Goal: Task Accomplishment & Management: Use online tool/utility

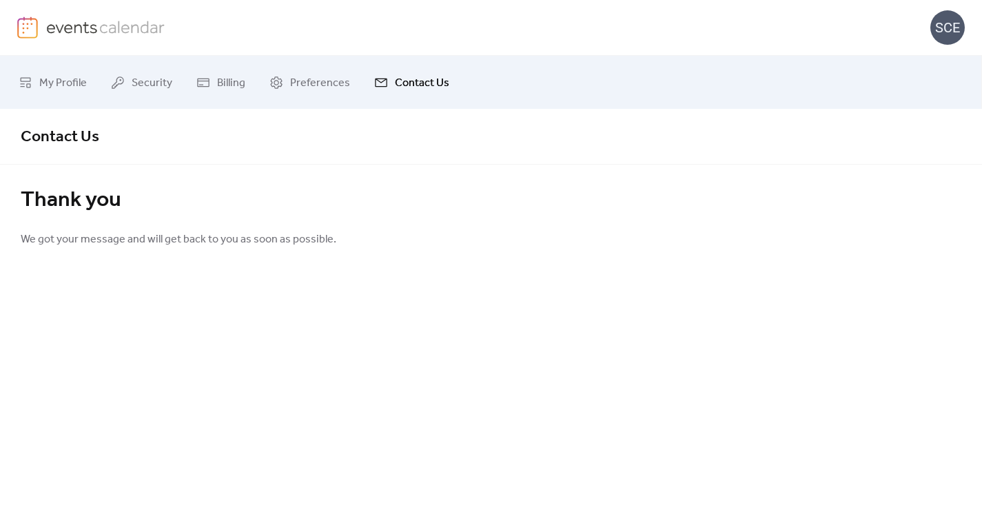
click at [74, 26] on img at bounding box center [105, 27] width 119 height 21
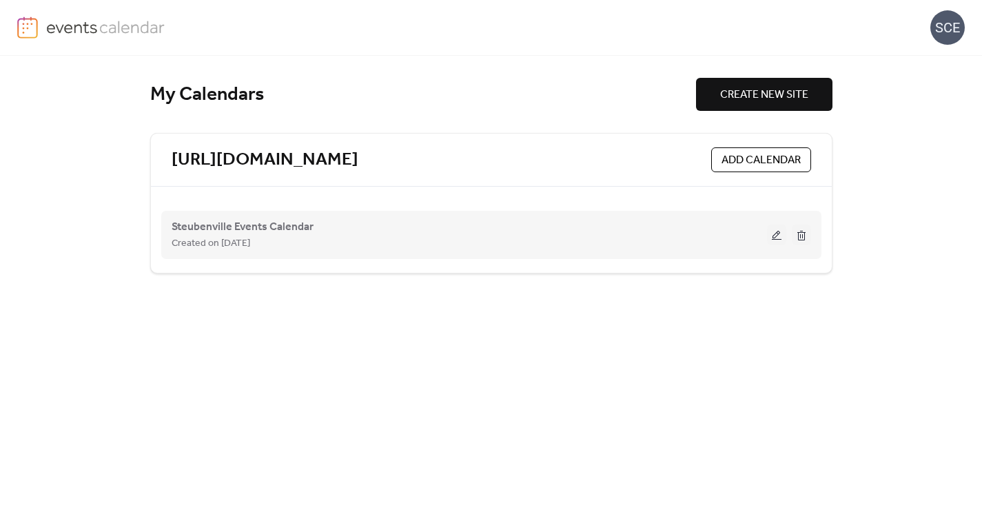
click at [775, 238] on button at bounding box center [776, 235] width 19 height 21
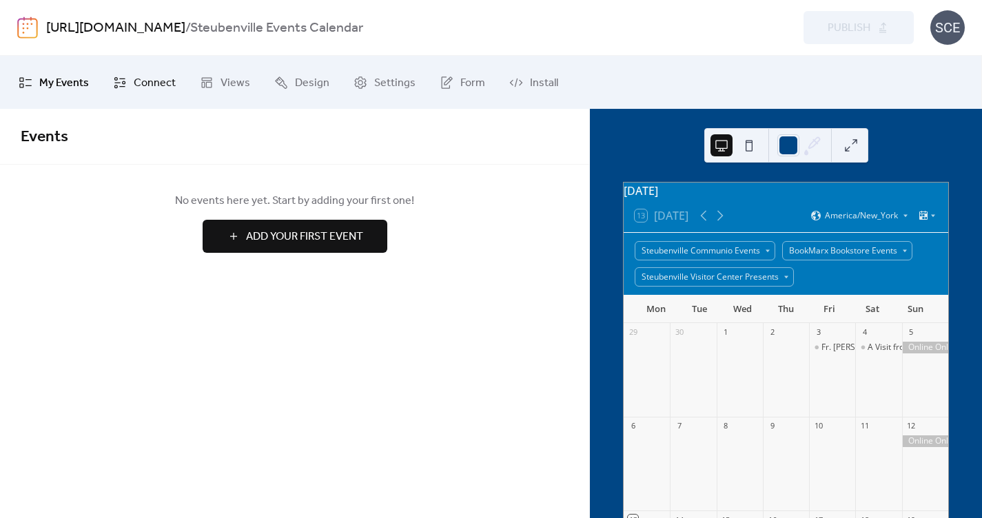
click at [143, 82] on span "Connect" at bounding box center [155, 82] width 42 height 21
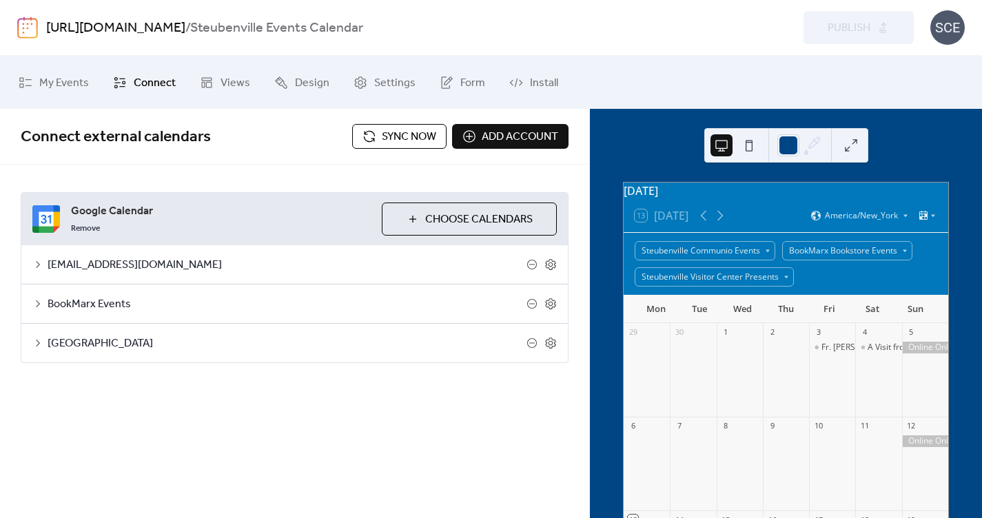
click at [450, 217] on span "Choose Calendars" at bounding box center [479, 220] width 108 height 17
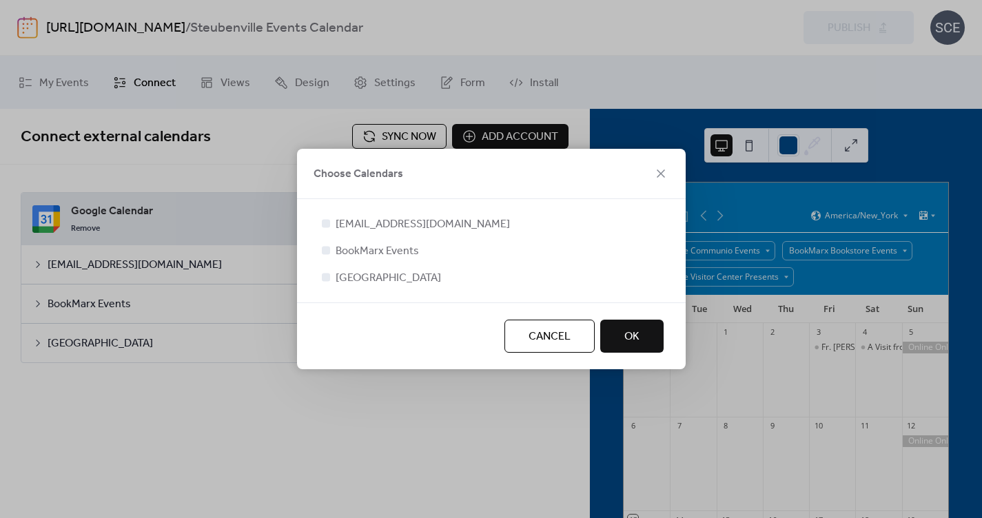
click at [548, 332] on span "Cancel" at bounding box center [550, 337] width 42 height 17
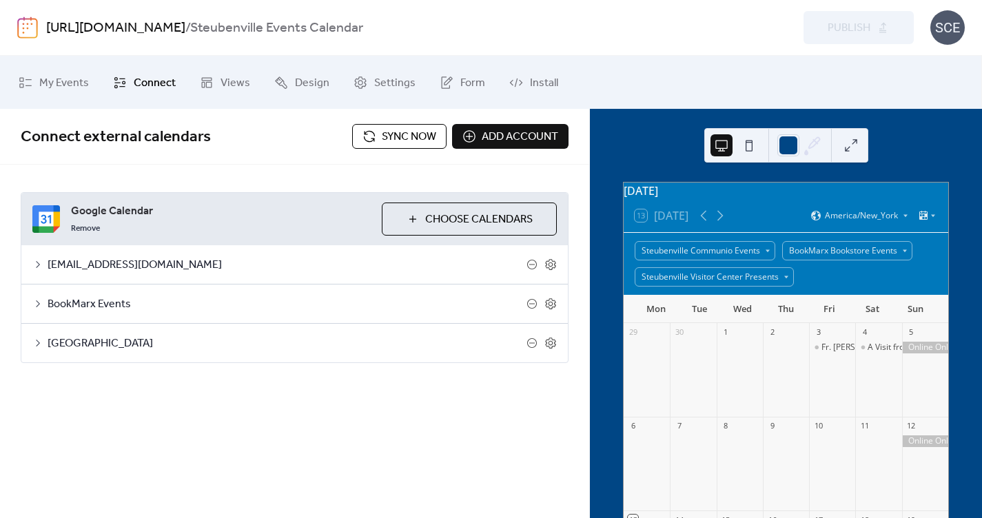
click at [425, 145] on span "Sync now" at bounding box center [409, 137] width 54 height 17
click at [400, 90] on span "Settings" at bounding box center [394, 82] width 41 height 21
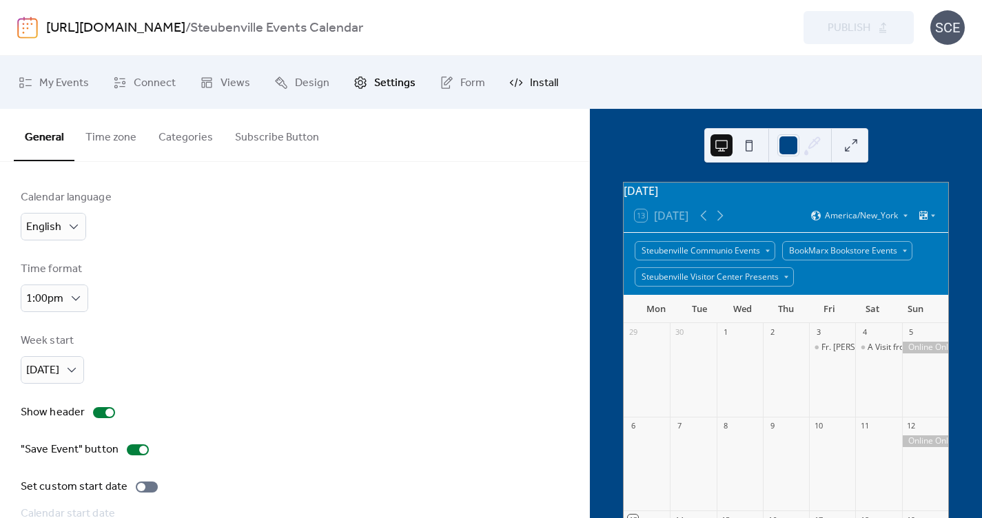
click at [532, 84] on span "Install" at bounding box center [544, 82] width 28 height 21
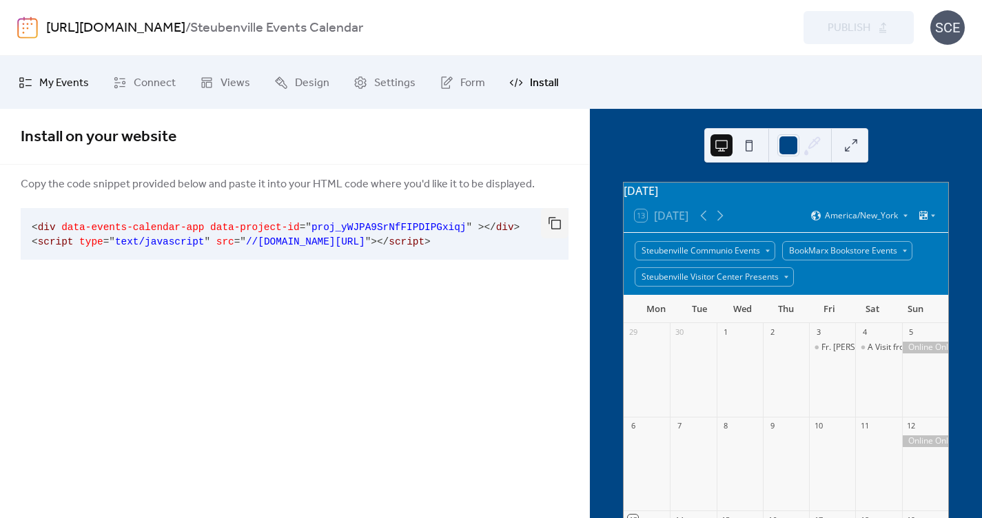
click at [68, 85] on span "My Events" at bounding box center [64, 82] width 50 height 21
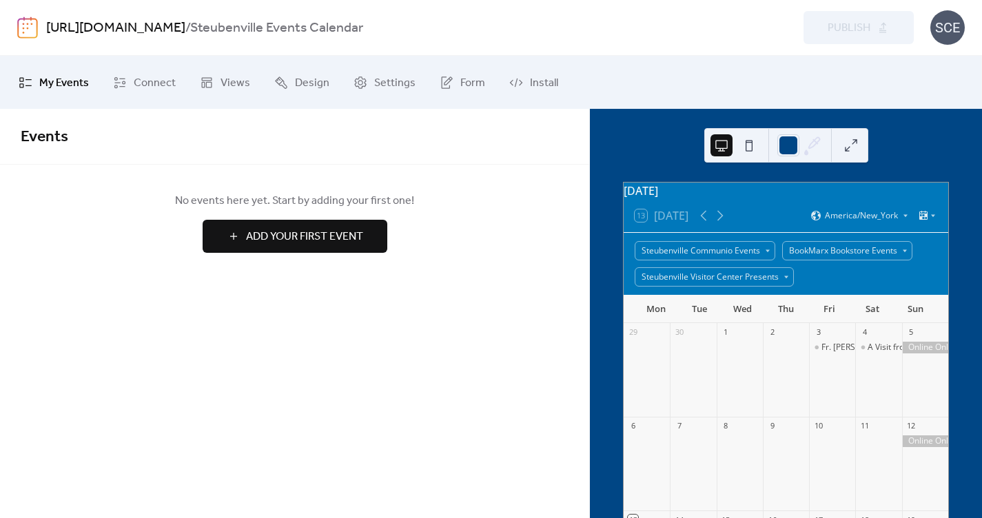
click at [943, 28] on div "SCE" at bounding box center [948, 27] width 34 height 34
click at [236, 78] on span "Views" at bounding box center [236, 82] width 30 height 21
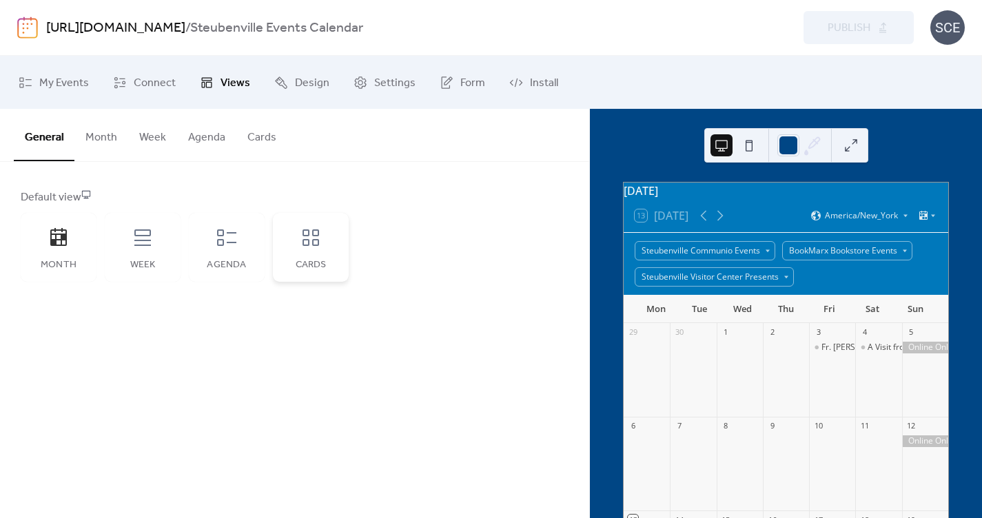
click at [304, 234] on icon at bounding box center [311, 238] width 17 height 17
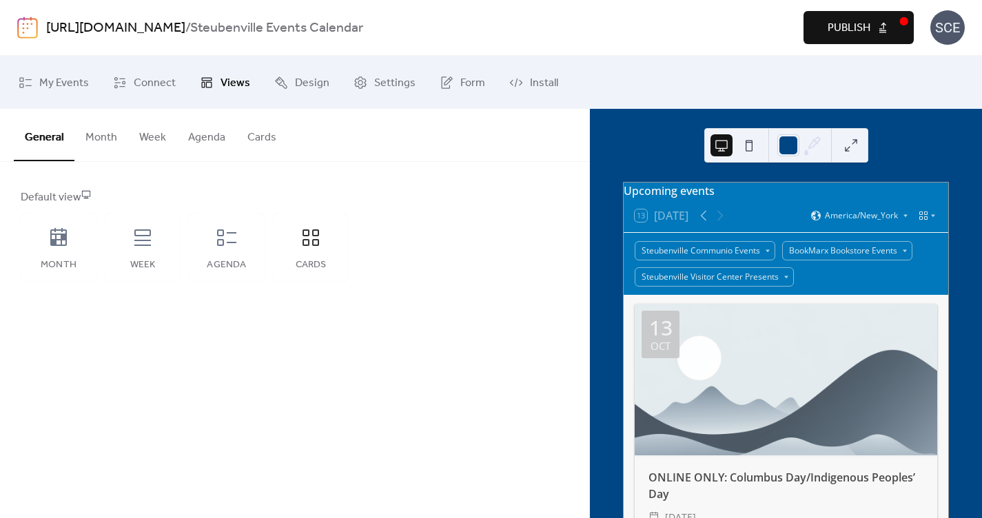
click at [230, 139] on button "Agenda" at bounding box center [206, 134] width 59 height 51
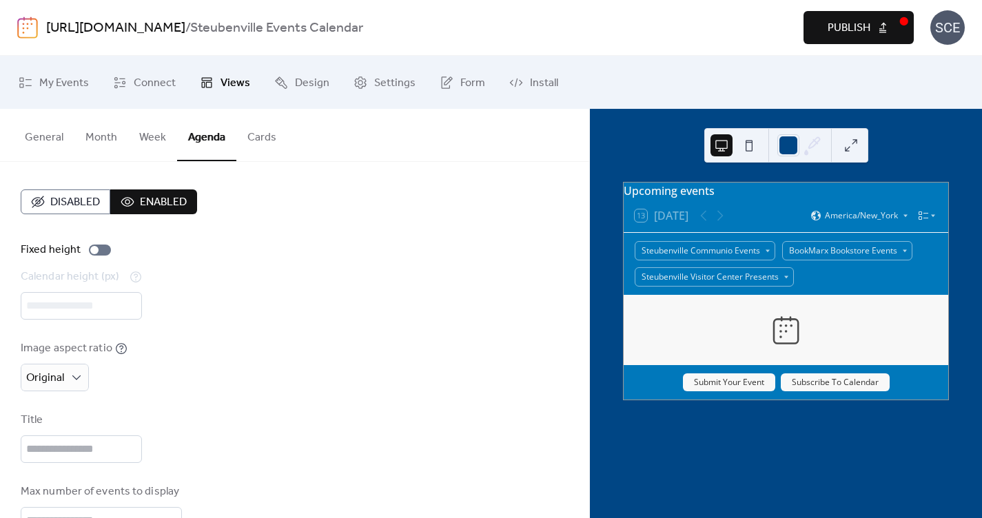
click at [256, 139] on button "Cards" at bounding box center [261, 134] width 51 height 51
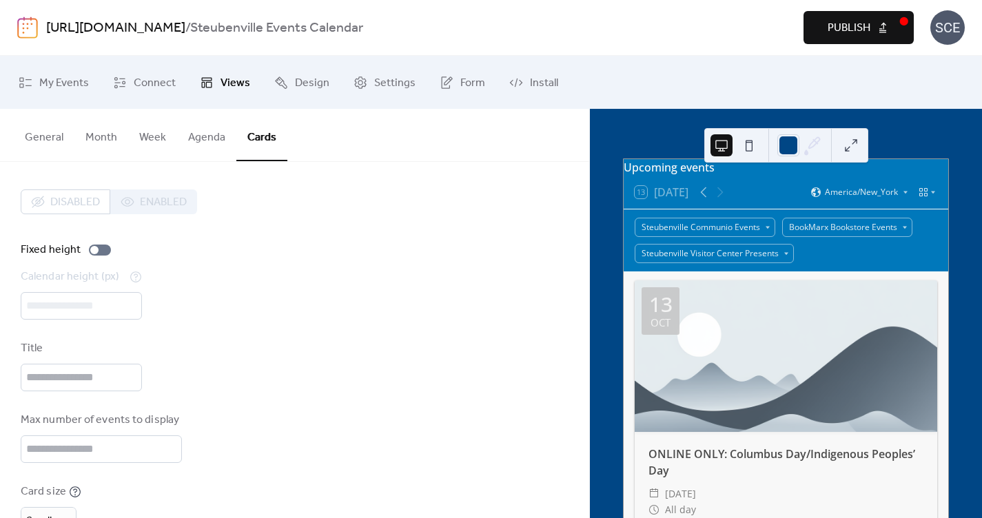
scroll to position [10, 0]
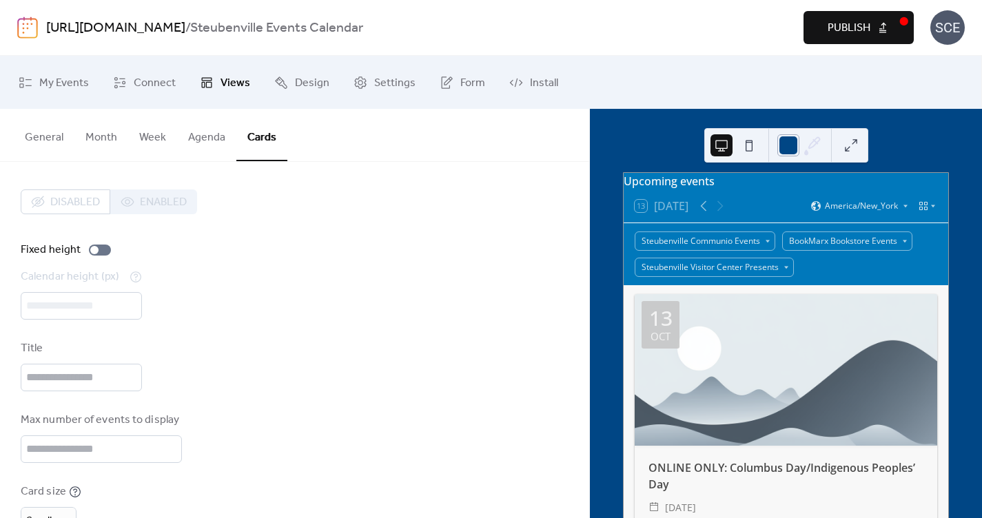
click at [786, 145] on div at bounding box center [789, 145] width 22 height 22
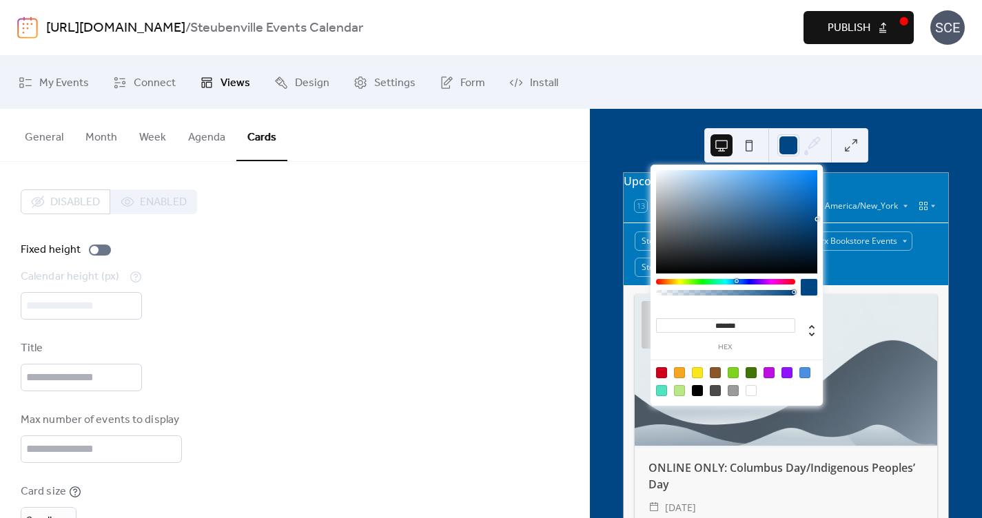
click at [722, 321] on input "*******" at bounding box center [725, 325] width 139 height 14
paste input "**"
type input "*"
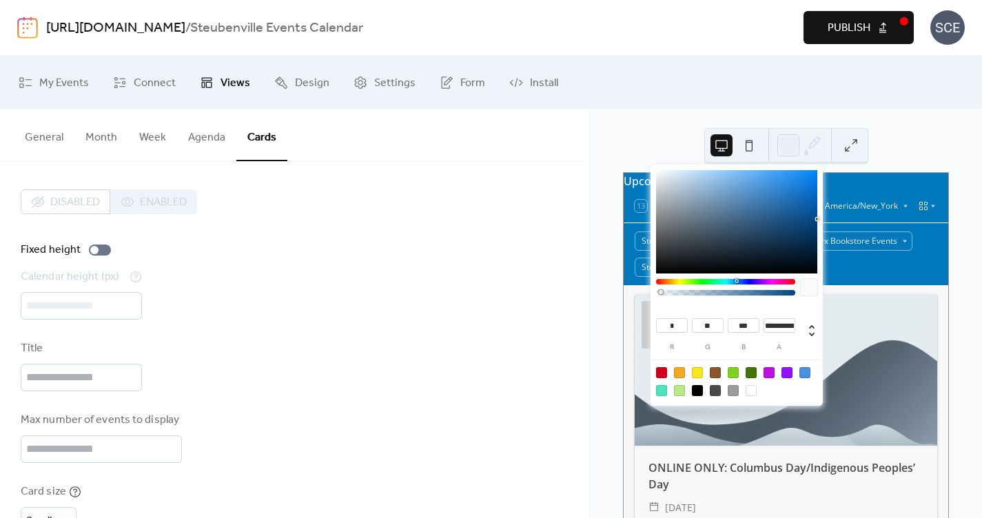
type input "*"
drag, startPoint x: 687, startPoint y: 292, endPoint x: 627, endPoint y: 294, distance: 60.0
click at [627, 294] on body "[URL][DOMAIN_NAME] / Steubenville Events Calendar Preview Publish SCE My Events…" at bounding box center [491, 259] width 982 height 518
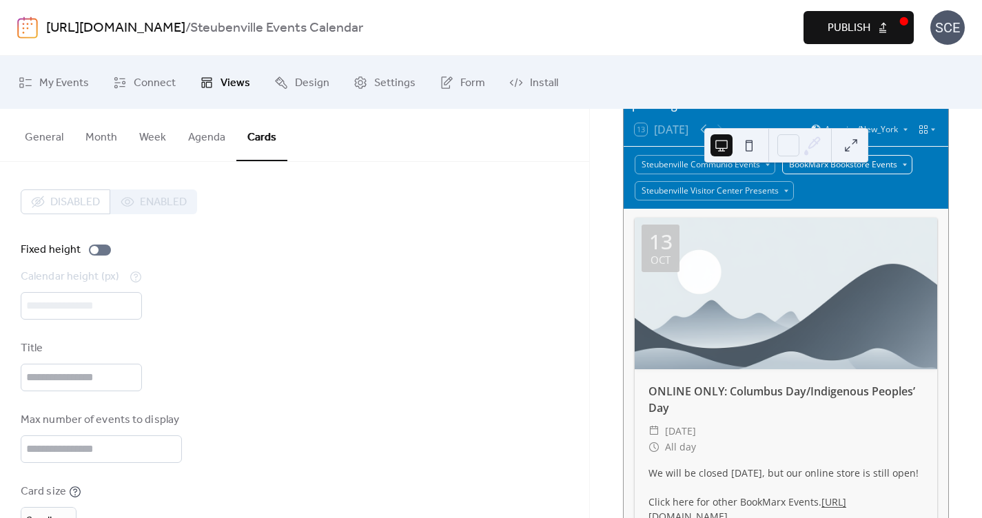
scroll to position [0, 0]
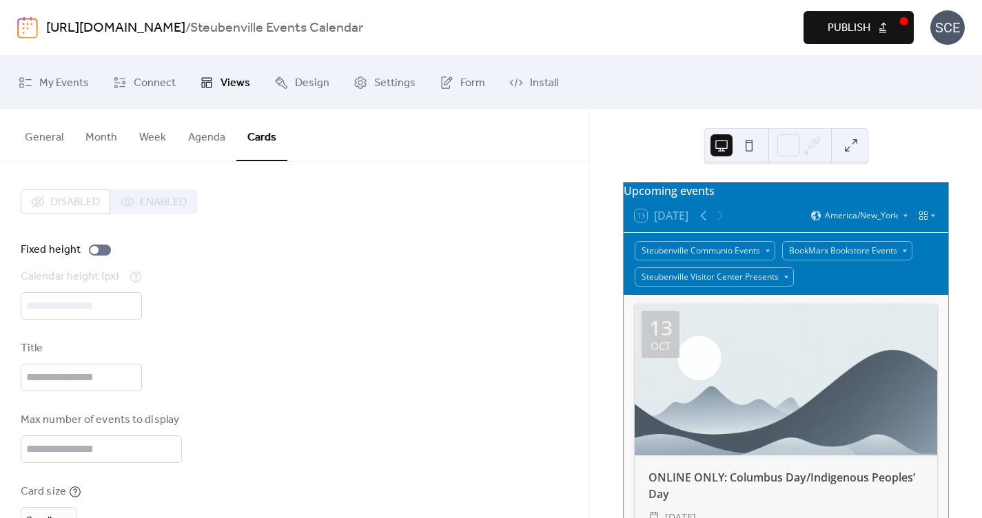
click at [752, 199] on div "Upcoming events" at bounding box center [786, 191] width 325 height 17
click at [887, 26] on button "Publish" at bounding box center [859, 27] width 110 height 33
